Goal: Task Accomplishment & Management: Manage account settings

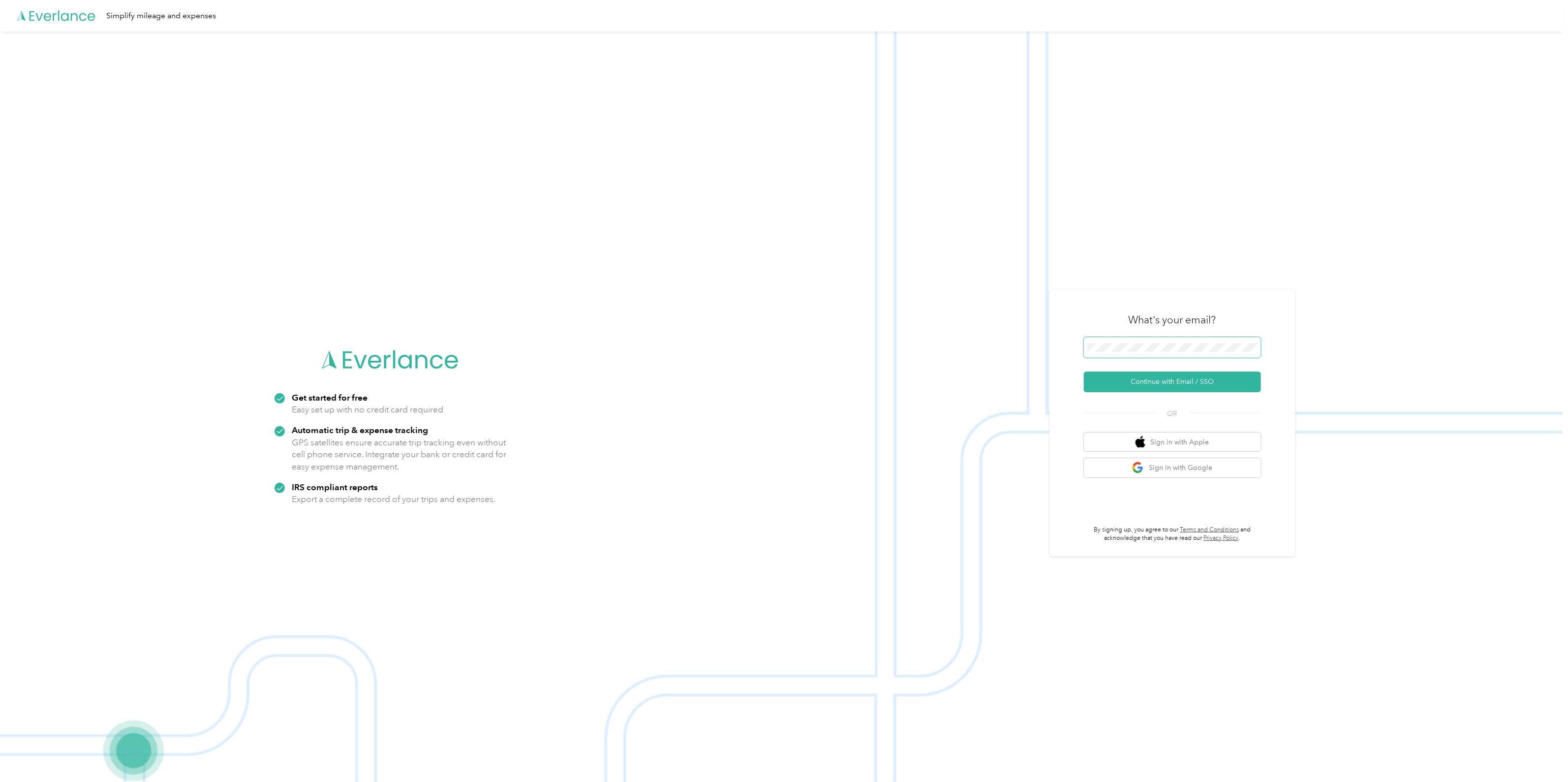
click at [1200, 356] on span at bounding box center [1172, 348] width 177 height 21
click at [1137, 391] on button "Continue with Email / SSO" at bounding box center [1172, 382] width 177 height 21
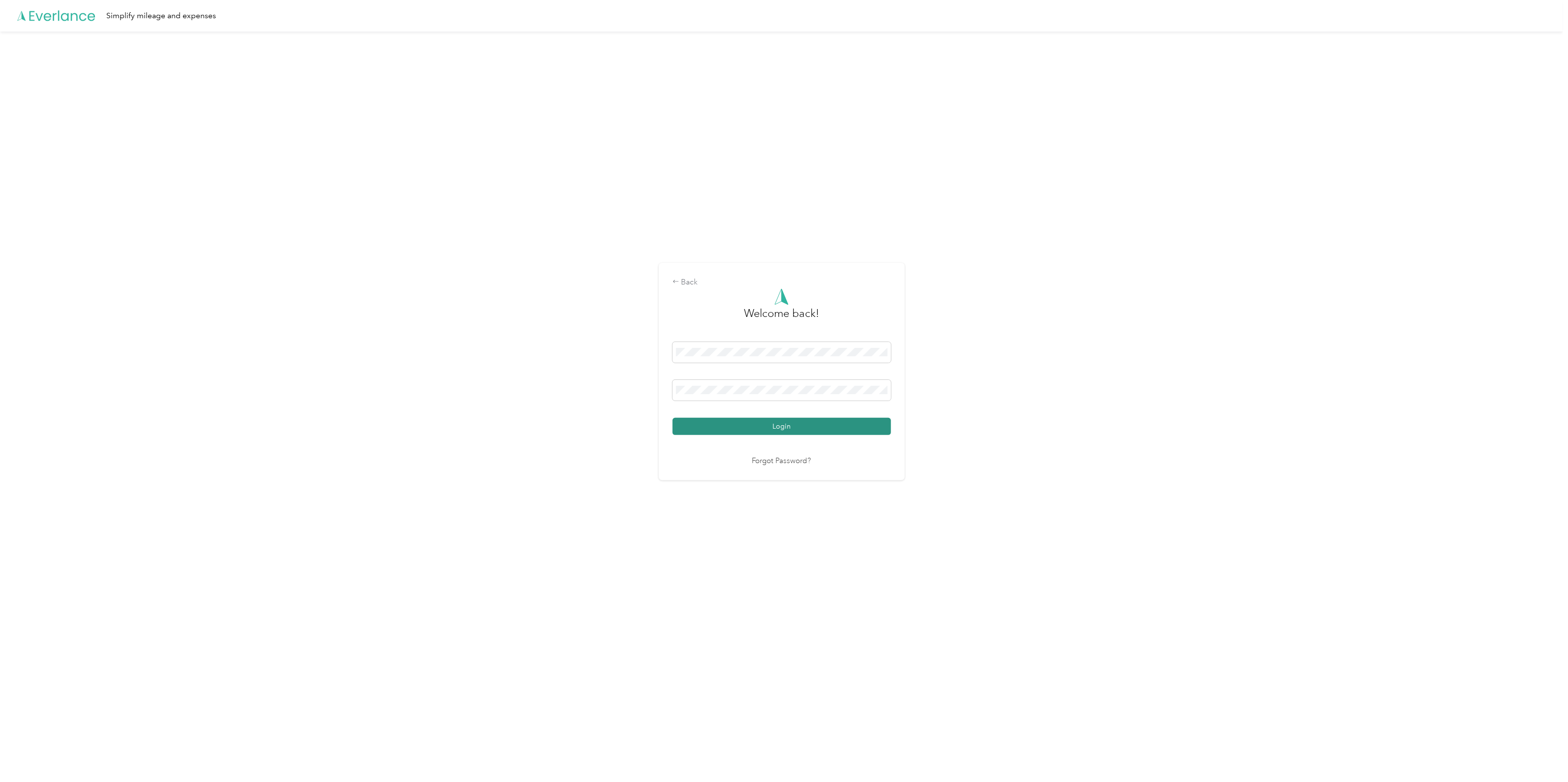
click at [742, 425] on button "Login" at bounding box center [782, 426] width 219 height 17
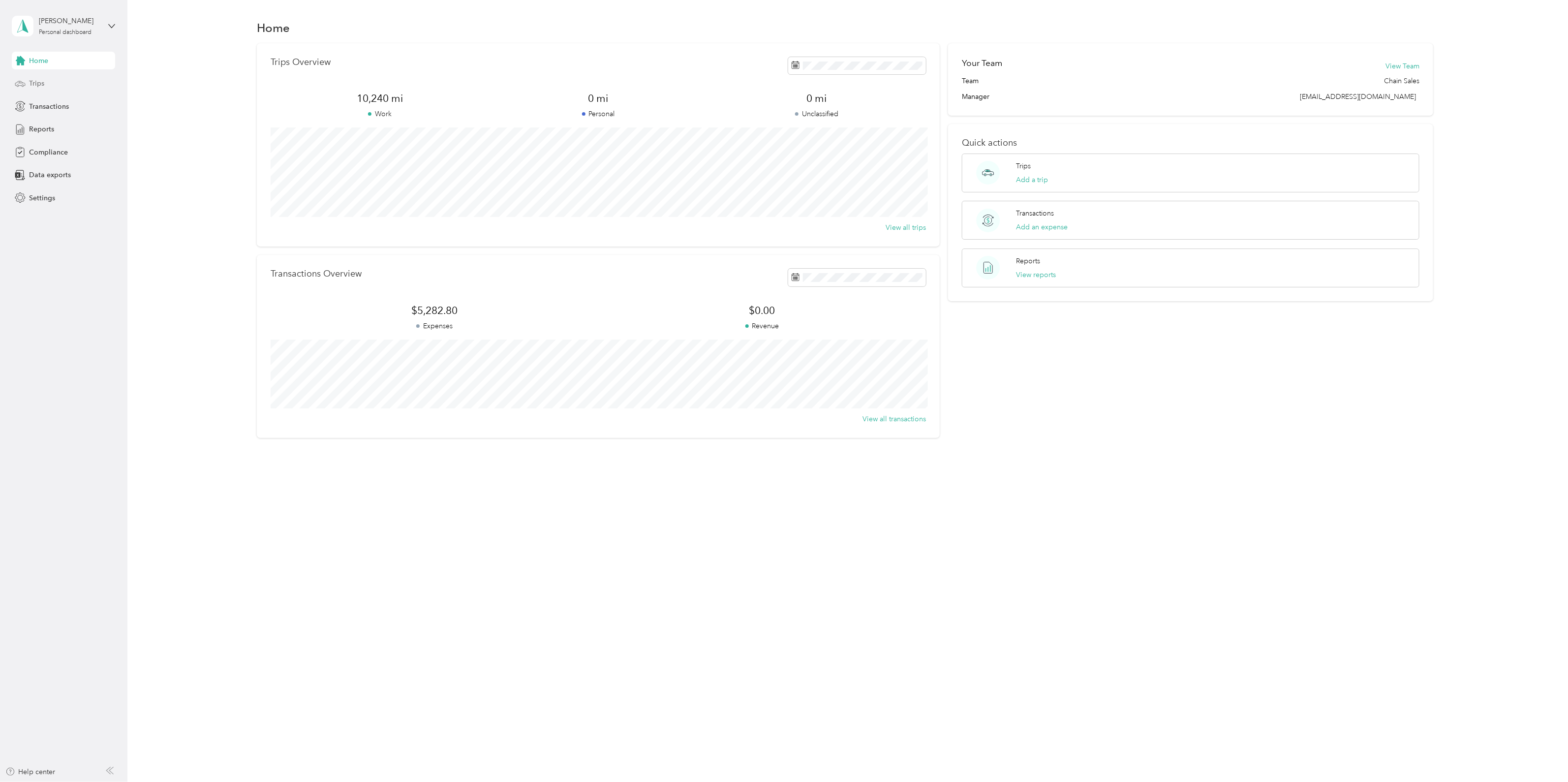
click at [50, 84] on div "Trips" at bounding box center [63, 83] width 103 height 18
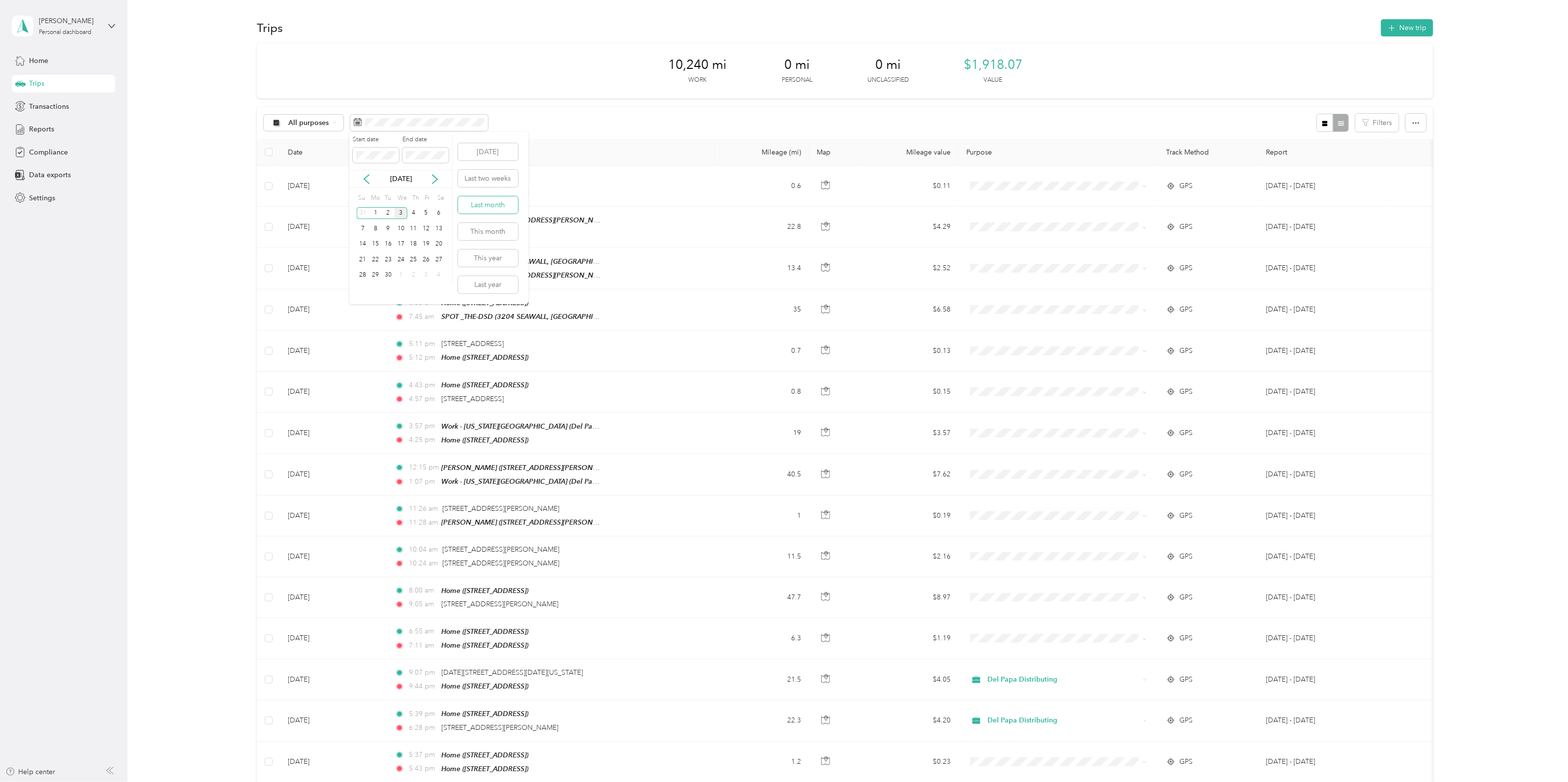
click at [497, 205] on button "Last month" at bounding box center [488, 205] width 60 height 17
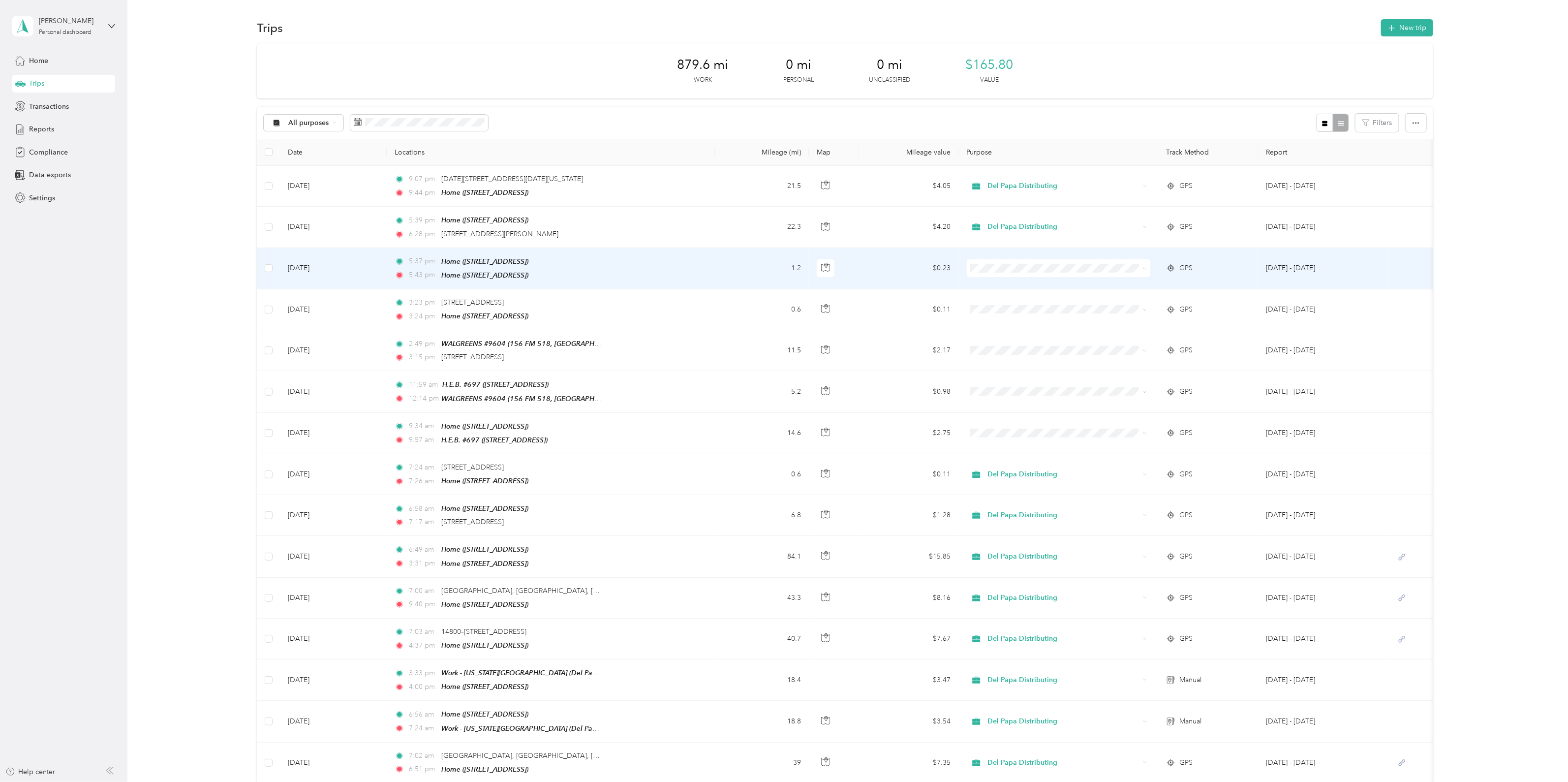
click at [1026, 282] on span "Del Papa Distributing" at bounding box center [1066, 281] width 153 height 10
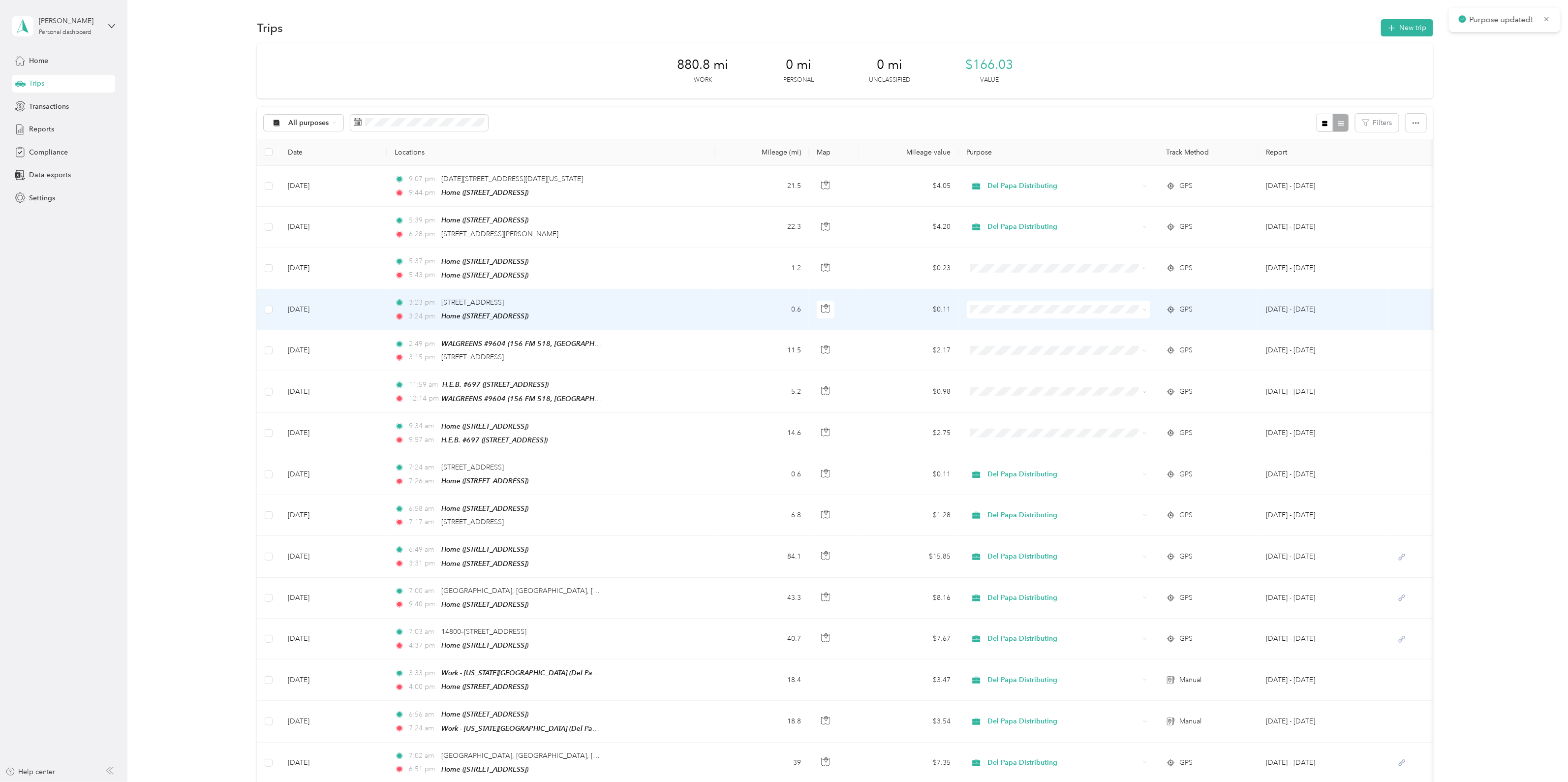
click at [1032, 301] on span at bounding box center [1059, 309] width 184 height 18
click at [1034, 325] on span "Del Papa Distributing" at bounding box center [1066, 325] width 153 height 10
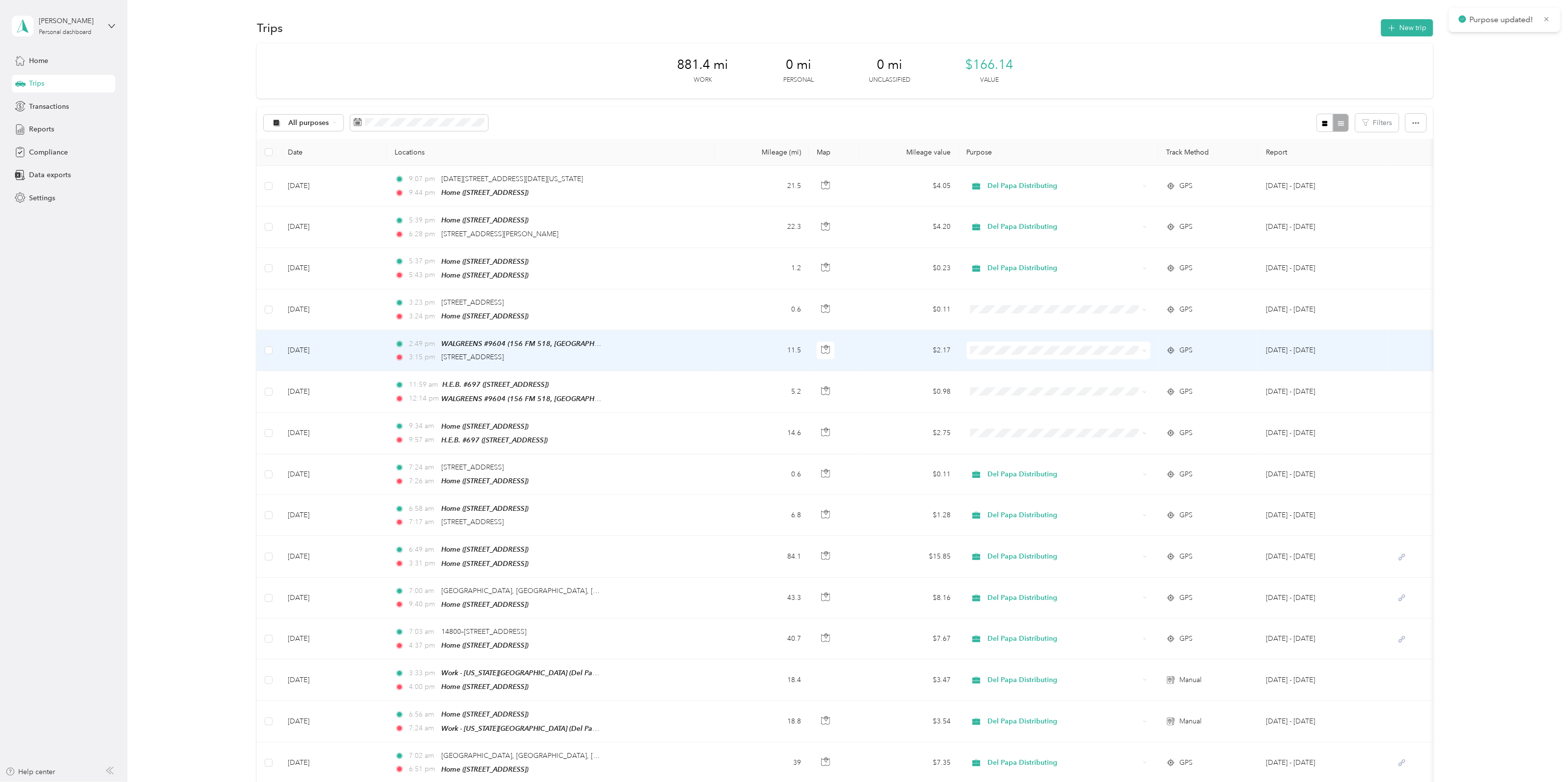
click at [1024, 365] on span "Del Papa Distributing" at bounding box center [1066, 365] width 153 height 10
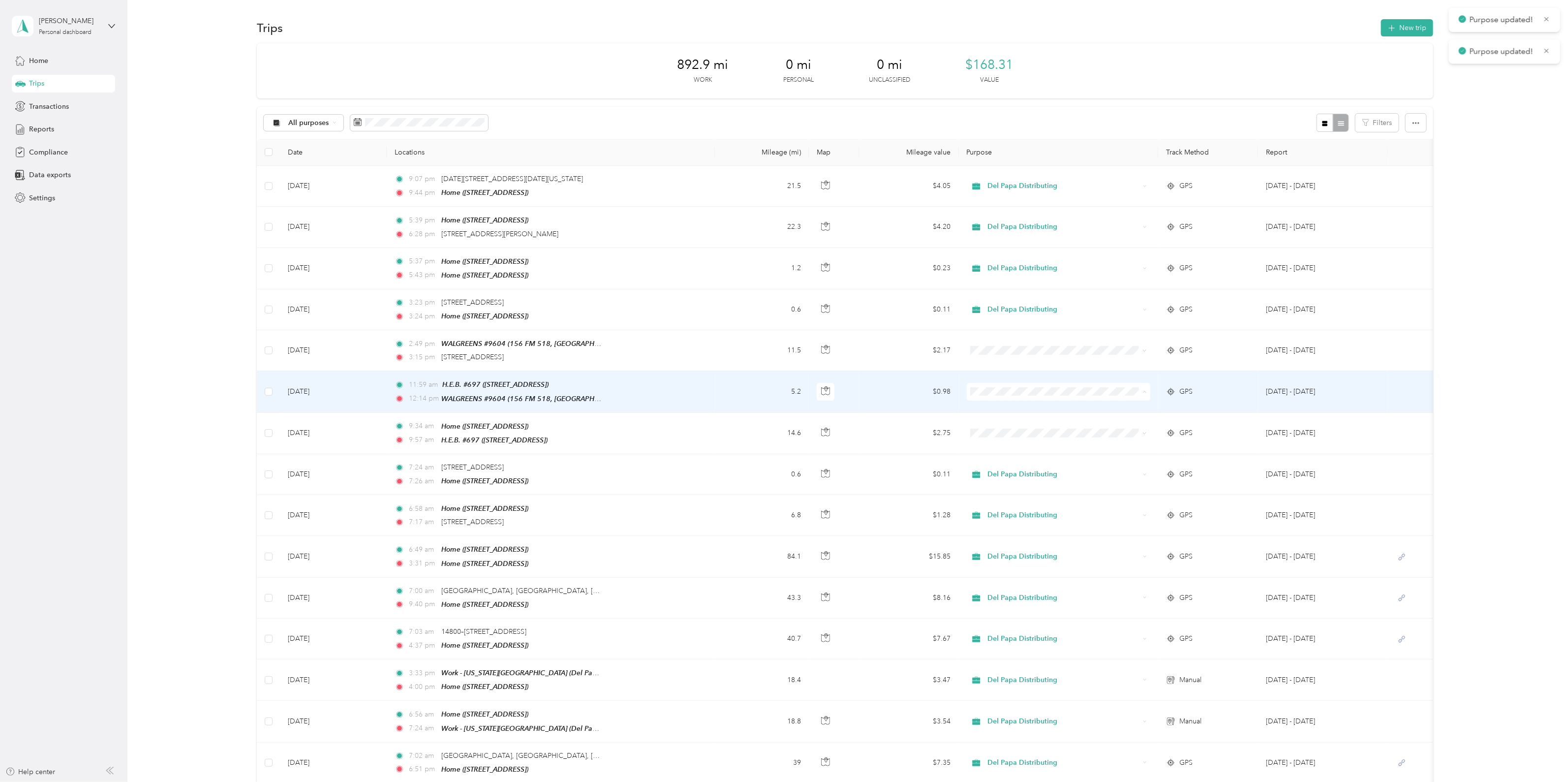
click at [1022, 406] on span "Del Papa Distributing" at bounding box center [1066, 406] width 153 height 10
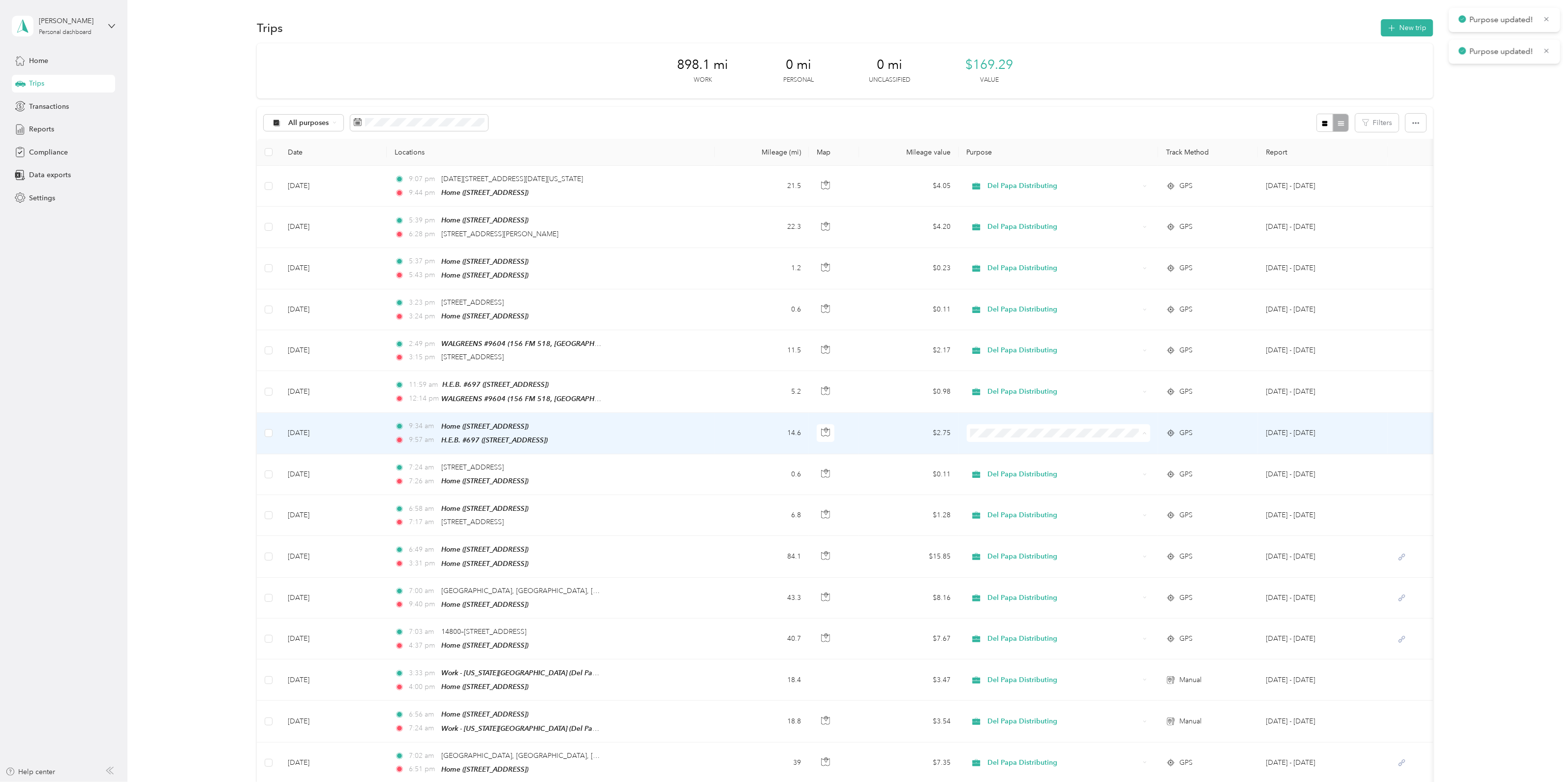
click at [1027, 447] on span "Del Papa Distributing" at bounding box center [1066, 446] width 153 height 10
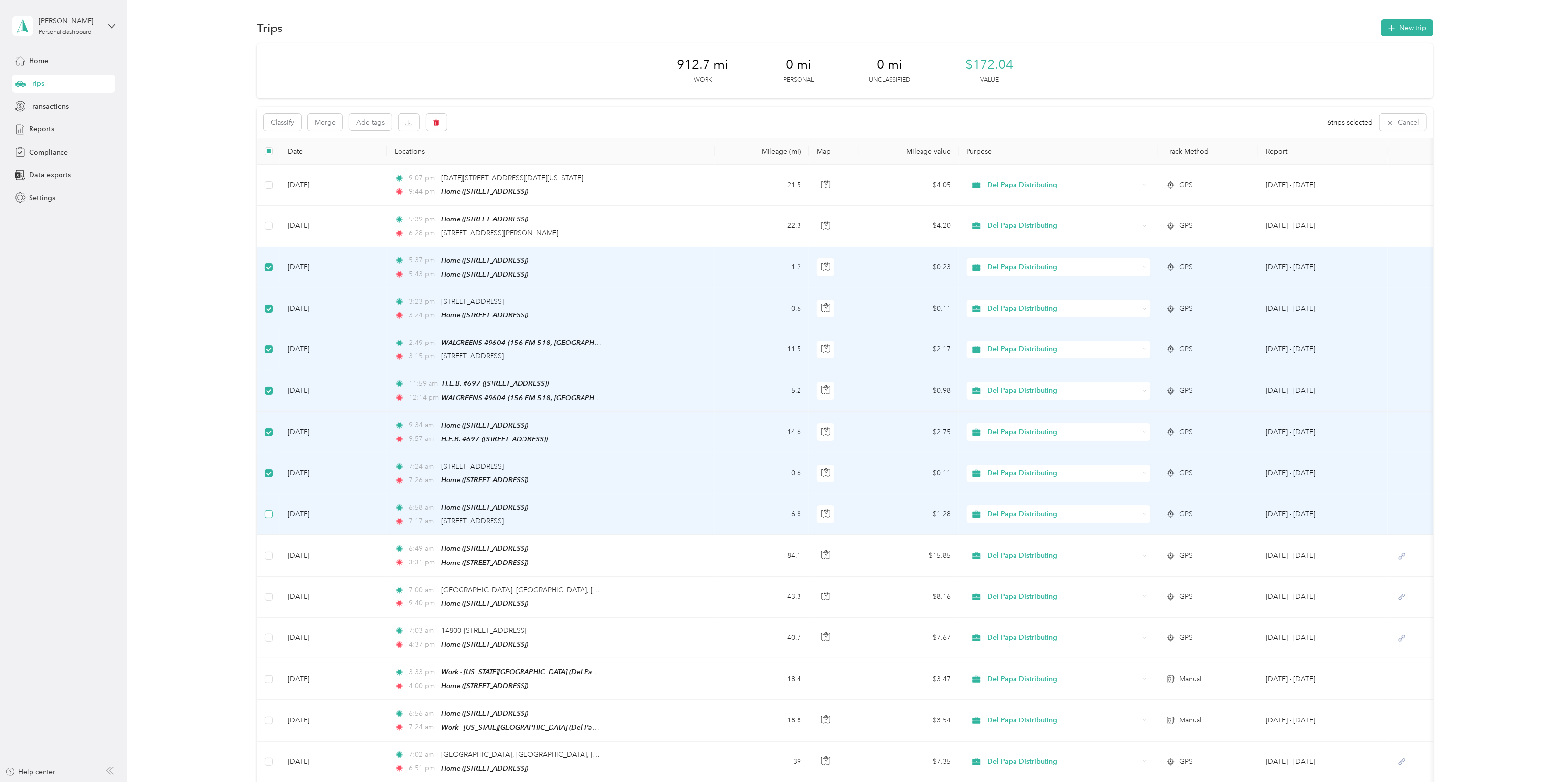
click at [268, 513] on label at bounding box center [268, 515] width 8 height 11
click at [326, 131] on div "Classify Merge Add tags 7 trips selected Cancel" at bounding box center [845, 122] width 1177 height 31
click at [326, 124] on button "Merge" at bounding box center [325, 122] width 35 height 17
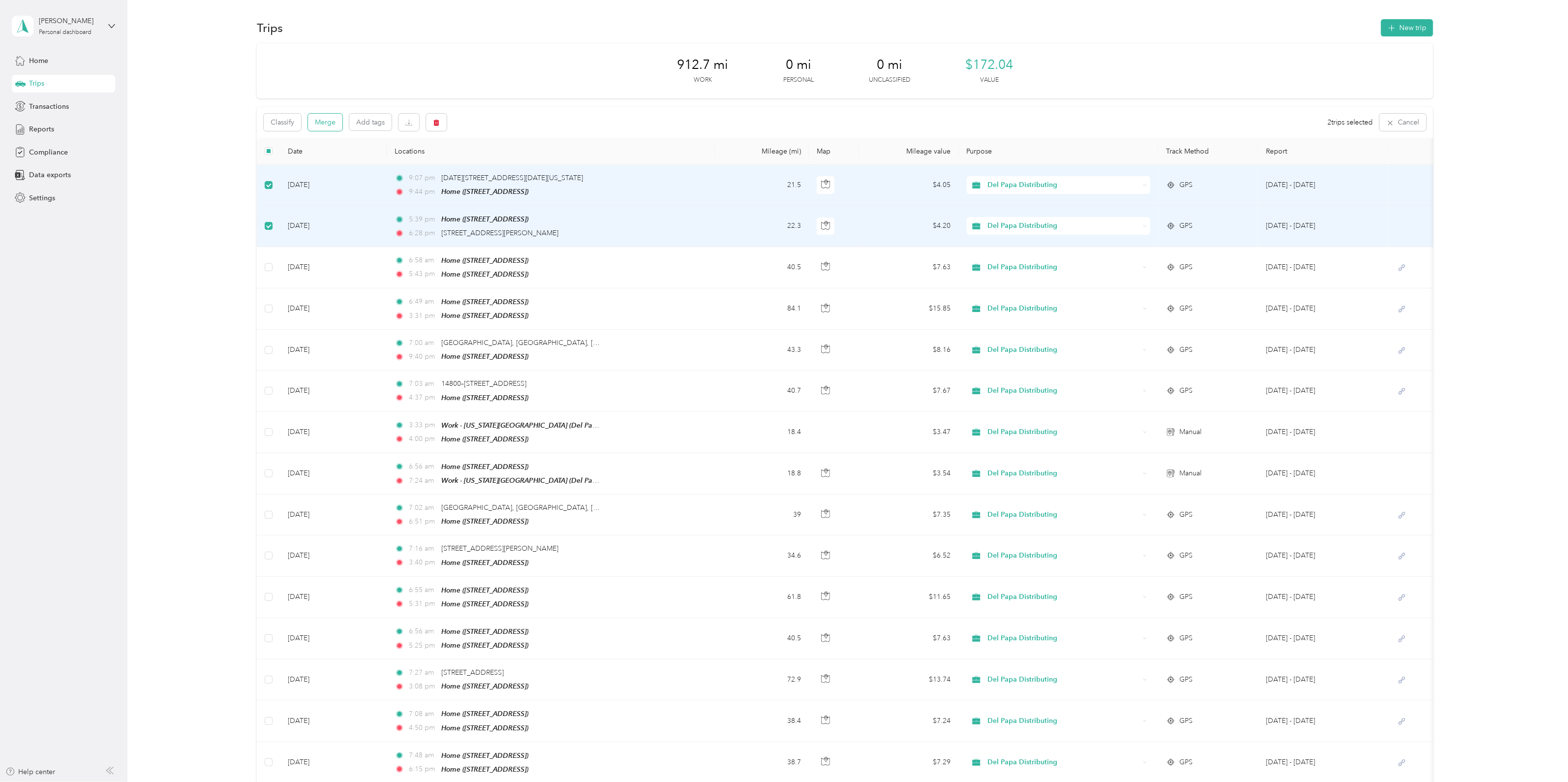
click at [330, 122] on button "Merge" at bounding box center [325, 122] width 35 height 17
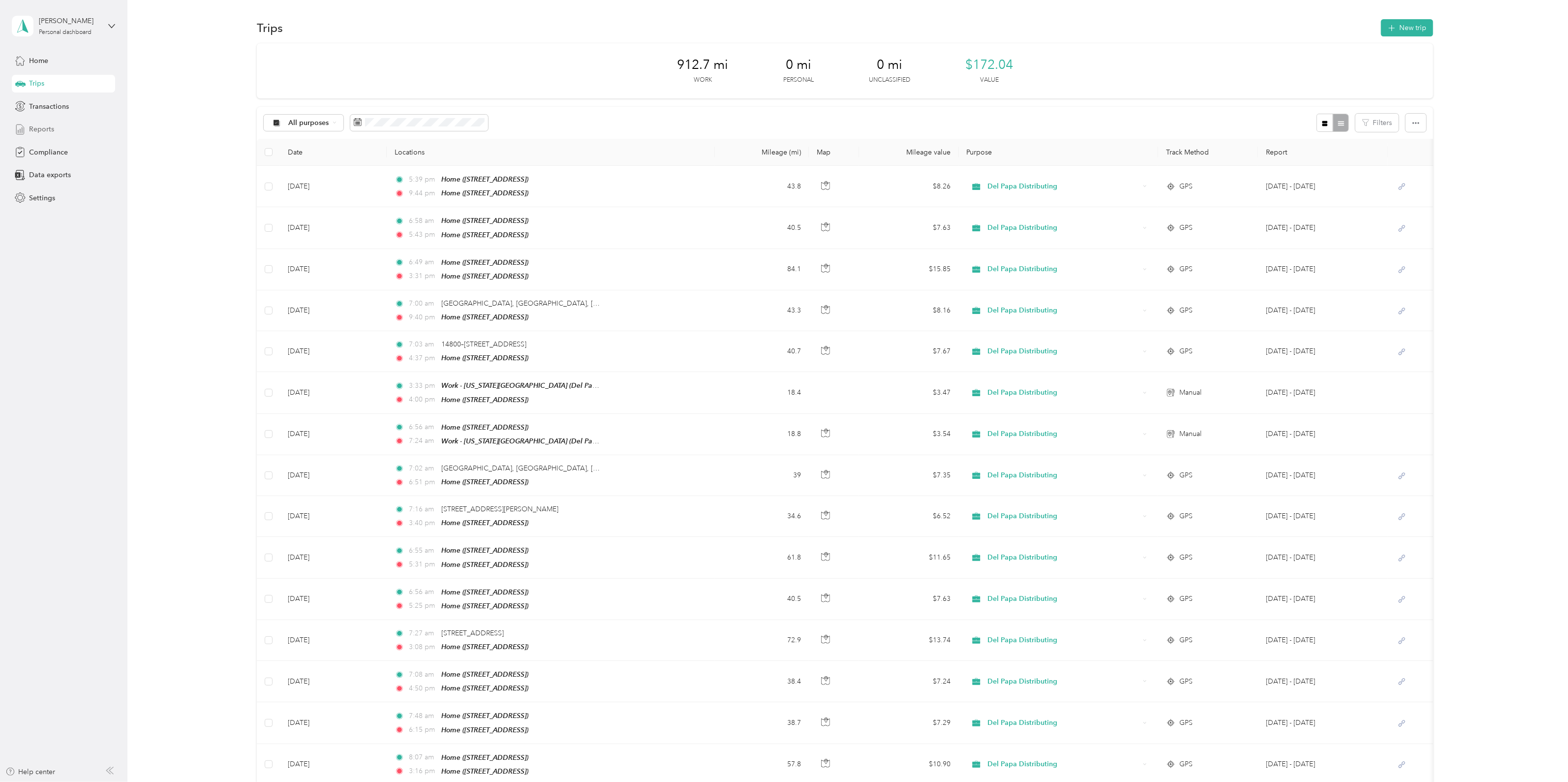
click at [55, 124] on div "Reports" at bounding box center [63, 129] width 103 height 18
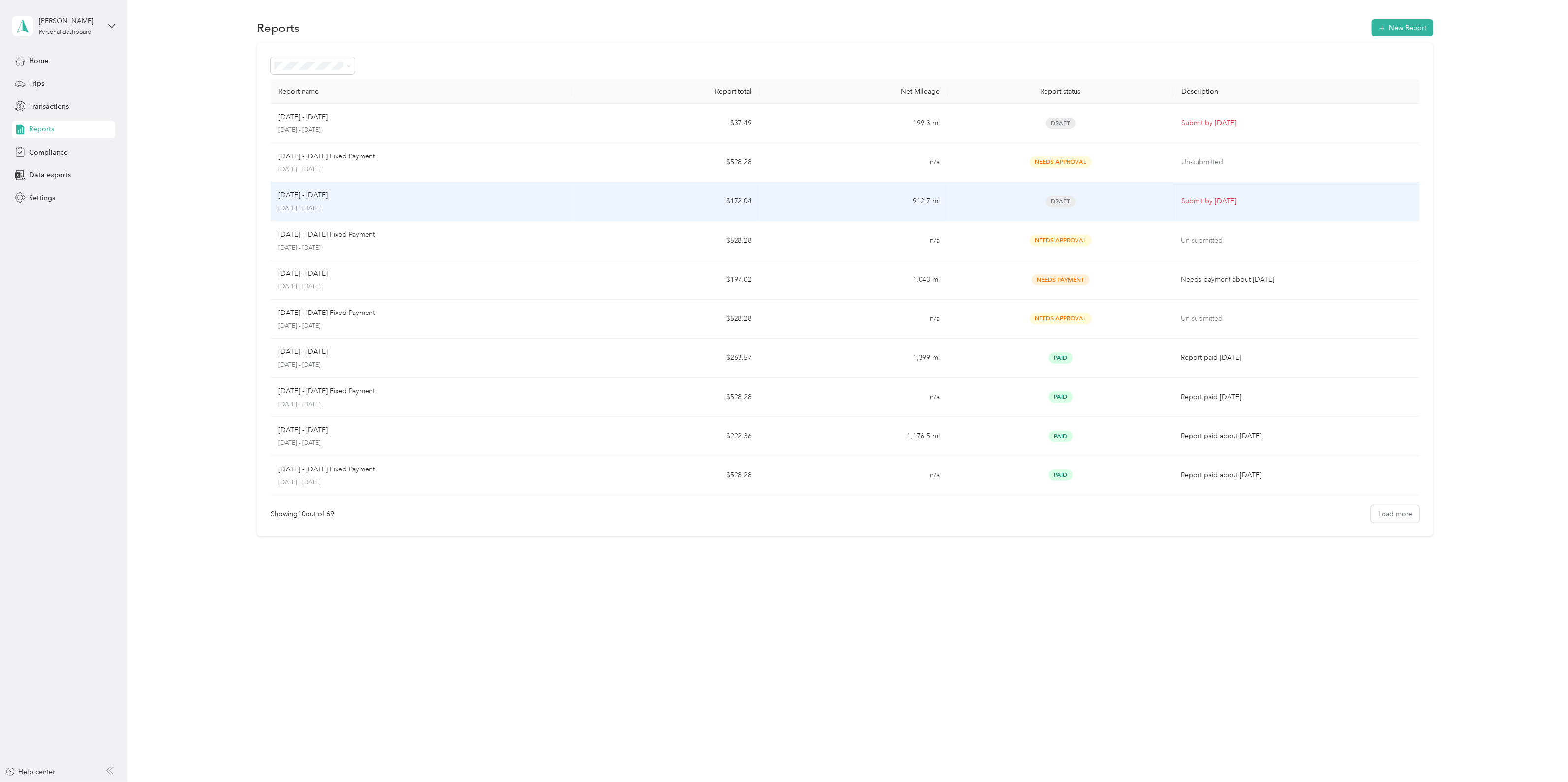
click at [642, 205] on td "$172.04" at bounding box center [665, 202] width 188 height 40
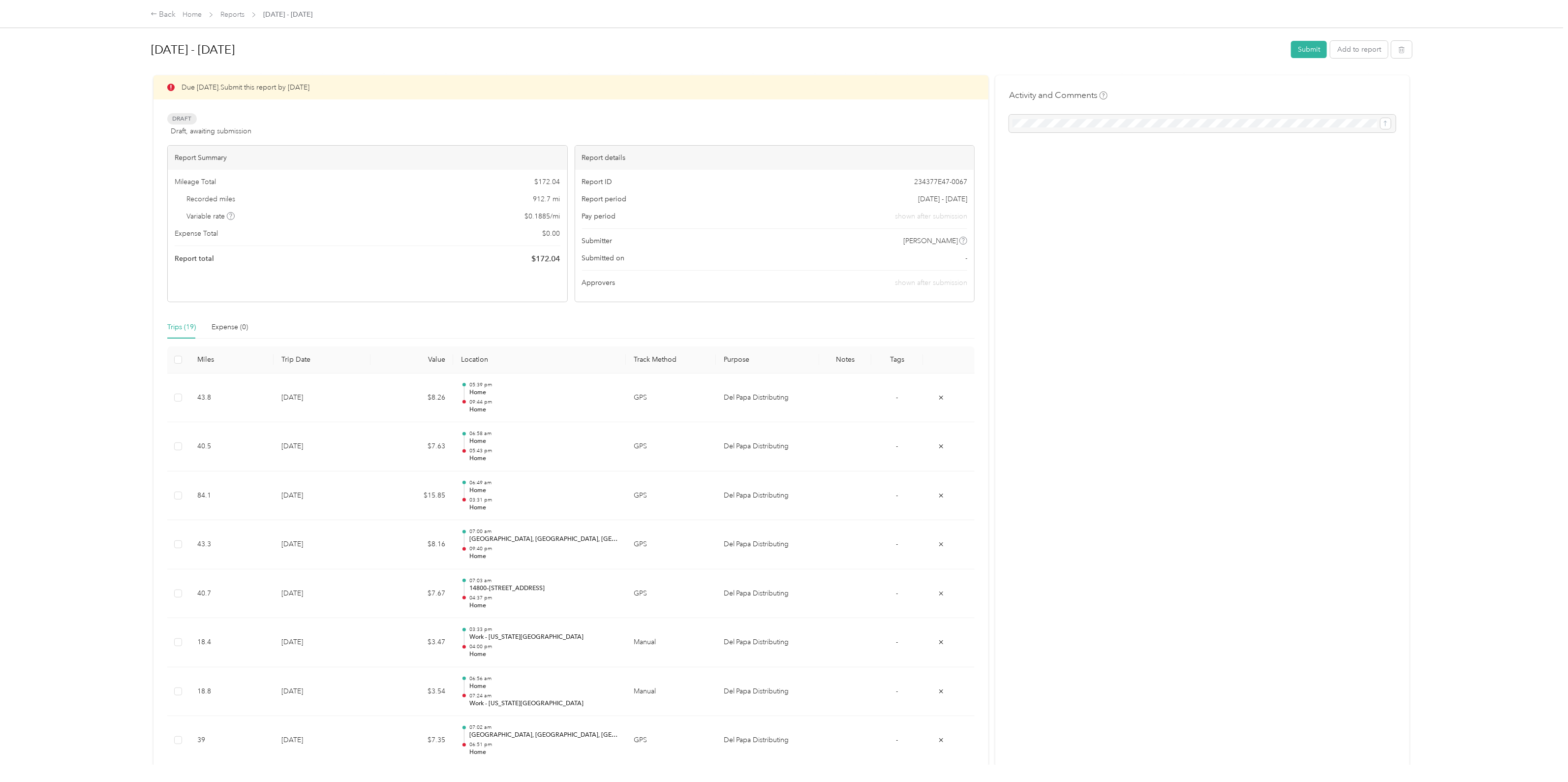
click at [231, 214] on icon at bounding box center [231, 216] width 5 height 5
click at [1309, 51] on button "Submit" at bounding box center [1309, 49] width 36 height 17
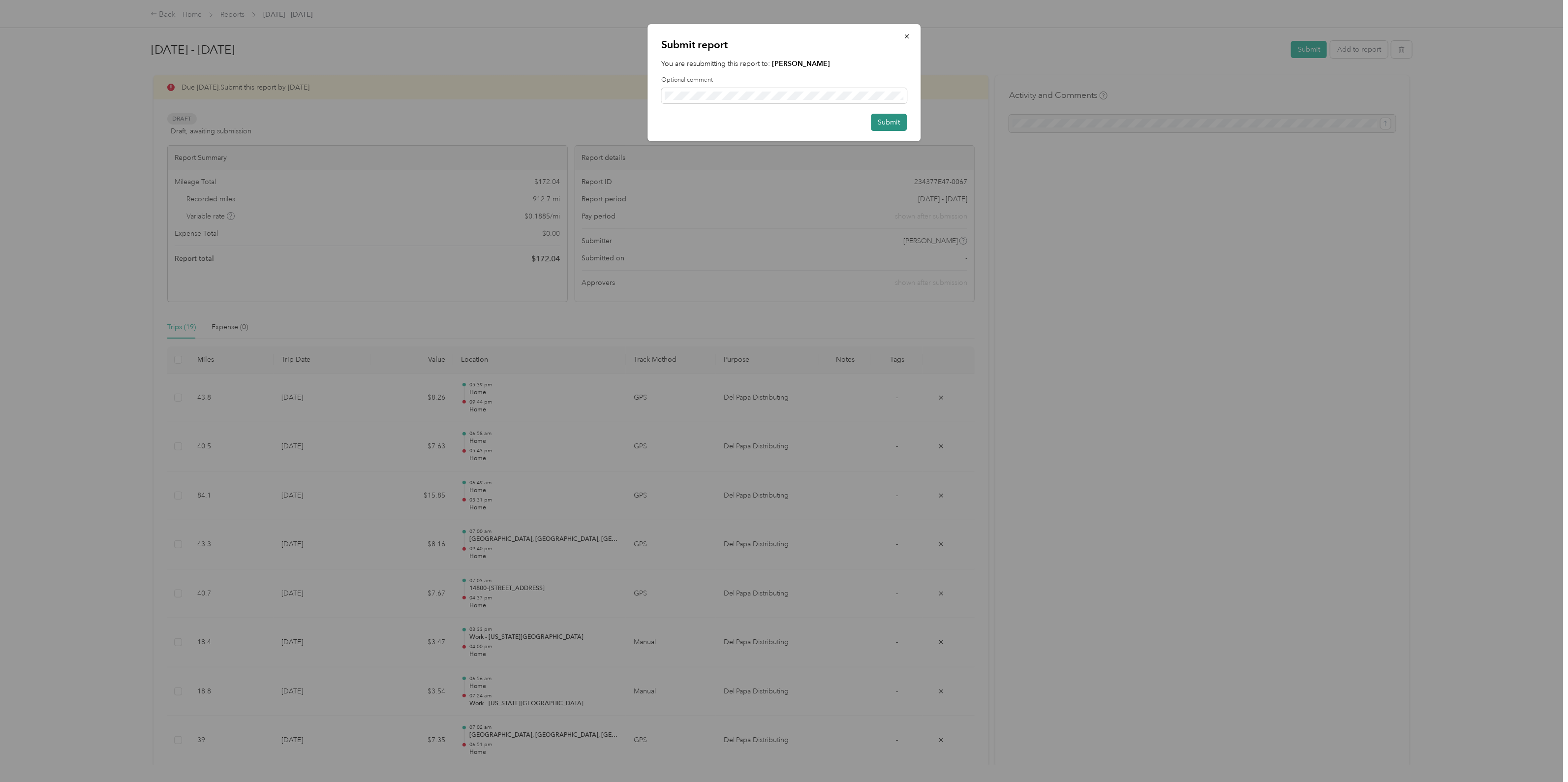
click at [891, 119] on button "Submit" at bounding box center [889, 122] width 36 height 17
